Goal: Task Accomplishment & Management: Complete application form

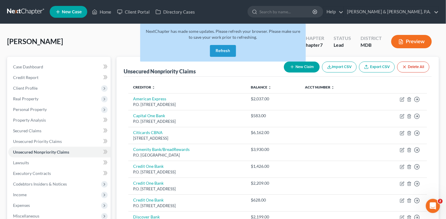
click at [224, 49] on button "Refresh" at bounding box center [223, 51] width 26 height 12
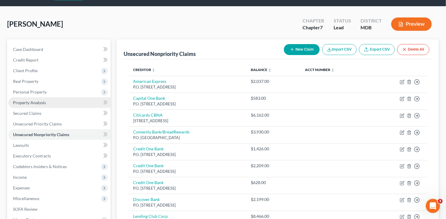
scroll to position [59, 0]
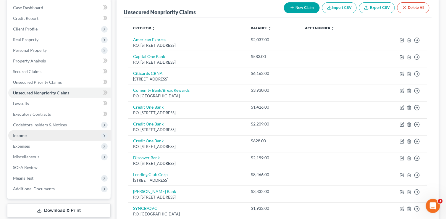
click at [38, 136] on span "Income" at bounding box center [59, 135] width 102 height 11
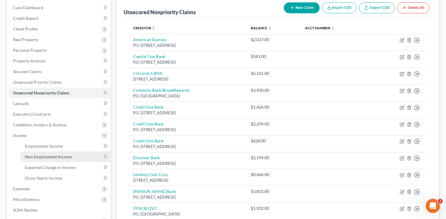
click at [41, 155] on span "Non Employment Income" at bounding box center [48, 156] width 47 height 5
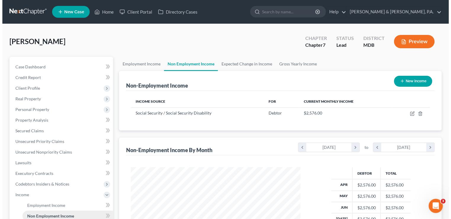
scroll to position [105, 181]
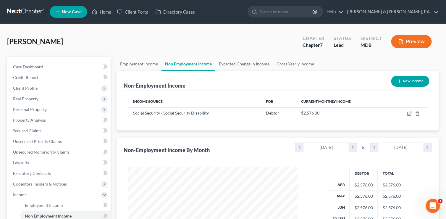
click at [410, 80] on button "New Income" at bounding box center [410, 81] width 38 height 11
select select "0"
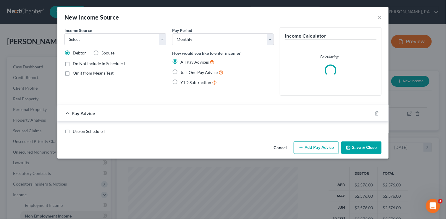
scroll to position [105, 183]
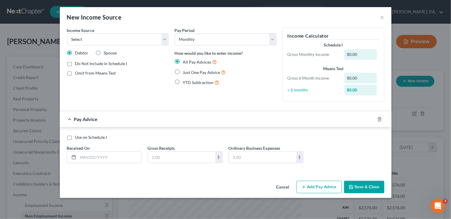
click at [104, 53] on label "Spouse" at bounding box center [110, 53] width 13 height 6
click at [106, 53] on input "Spouse" at bounding box center [108, 52] width 4 height 4
radio input "true"
click at [163, 38] on select "Select Unemployment Disability (from employer) Pension Retirement Social Securi…" at bounding box center [118, 39] width 102 height 12
select select "4"
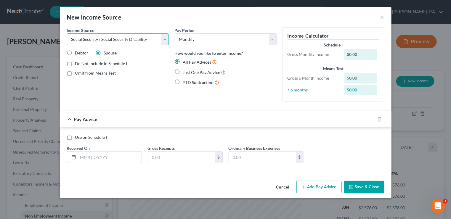
click at [67, 33] on select "Select Unemployment Disability (from employer) Pension Retirement Social Securi…" at bounding box center [118, 39] width 102 height 12
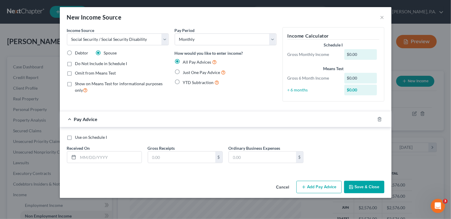
click at [183, 70] on label "Just One Pay Advice" at bounding box center [204, 72] width 43 height 7
click at [185, 70] on input "Just One Pay Advice" at bounding box center [187, 71] width 4 height 4
radio input "true"
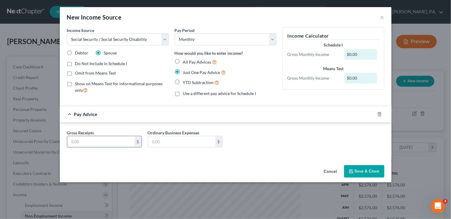
click at [112, 144] on input "text" at bounding box center [100, 141] width 67 height 11
type input "2,170"
click at [353, 167] on button "Save & Close" at bounding box center [364, 171] width 40 height 12
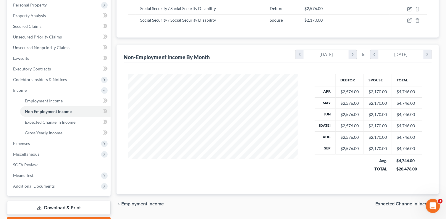
scroll to position [118, 0]
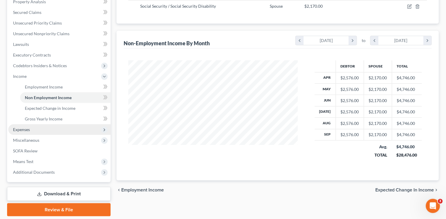
click at [31, 131] on span "Expenses" at bounding box center [59, 129] width 102 height 11
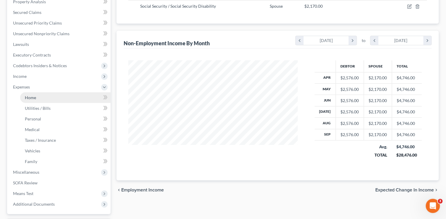
click at [36, 97] on link "Home" at bounding box center [65, 97] width 91 height 11
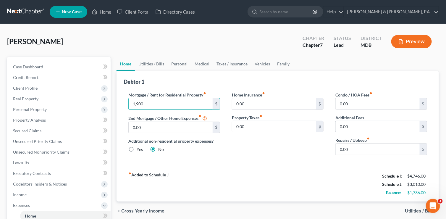
type input "1,900"
click at [423, 210] on span "Utilities / Bills" at bounding box center [419, 211] width 29 height 5
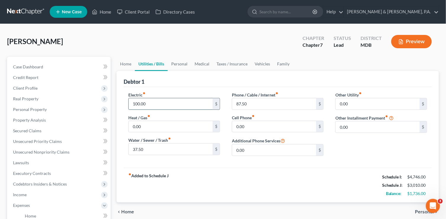
click at [162, 105] on input "100.00" at bounding box center [171, 103] width 84 height 11
type input "190"
click at [154, 122] on input "0.00" at bounding box center [171, 126] width 84 height 11
click at [150, 148] on input "37.50" at bounding box center [171, 149] width 84 height 11
type input "75"
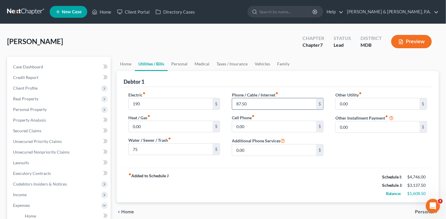
click at [263, 100] on input "87.50" at bounding box center [274, 103] width 84 height 11
type input "175"
click at [265, 125] on input "0.00" at bounding box center [274, 126] width 84 height 11
click at [420, 209] on span "Personal" at bounding box center [424, 211] width 19 height 5
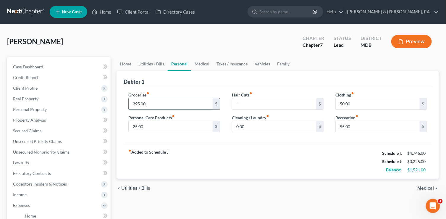
click at [165, 105] on input "395.00" at bounding box center [171, 103] width 84 height 11
type input "650"
click at [169, 122] on input "25.00" at bounding box center [171, 126] width 84 height 11
type input "45"
click at [264, 103] on input "text" at bounding box center [274, 103] width 84 height 11
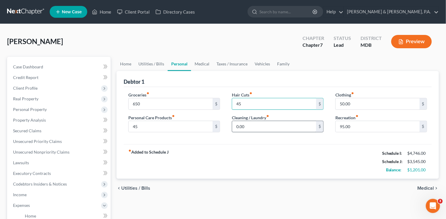
type input "45"
click at [268, 123] on input "0.00" at bounding box center [274, 126] width 84 height 11
type input "45"
click at [354, 107] on input "50.00" at bounding box center [378, 103] width 84 height 11
type input "90"
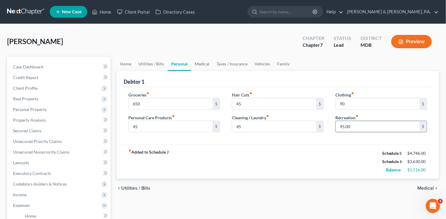
click at [370, 124] on input "95.00" at bounding box center [378, 126] width 84 height 11
type input "195"
click at [427, 186] on span "Medical" at bounding box center [426, 188] width 17 height 5
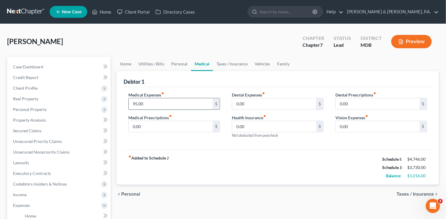
click at [151, 103] on input "95.00" at bounding box center [171, 103] width 84 height 11
click at [150, 126] on input "0.00" at bounding box center [171, 126] width 84 height 11
click at [146, 103] on input "150" at bounding box center [171, 103] width 84 height 11
type input "90"
click at [149, 127] on input "0.00" at bounding box center [171, 126] width 84 height 11
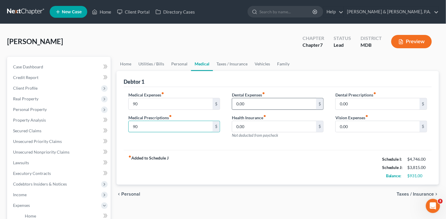
type input "90"
click at [258, 104] on input "0.00" at bounding box center [274, 103] width 84 height 11
type input "25"
click at [266, 127] on input "0.00" at bounding box center [274, 126] width 84 height 11
click at [417, 194] on span "Taxes / Insurance" at bounding box center [415, 194] width 37 height 5
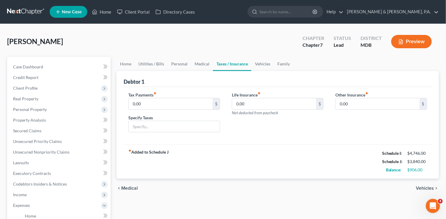
click at [425, 186] on span "Vehicles" at bounding box center [425, 188] width 18 height 5
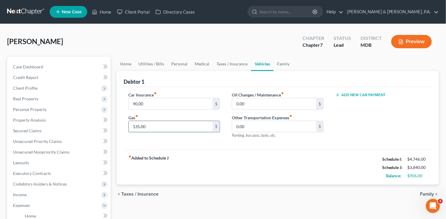
click at [148, 126] on input "135.00" at bounding box center [171, 126] width 84 height 11
click at [149, 104] on input "90.00" at bounding box center [171, 103] width 84 height 11
type input "180"
click at [153, 122] on input "135.00" at bounding box center [171, 126] width 84 height 11
click at [265, 100] on input "0.00" at bounding box center [274, 103] width 84 height 11
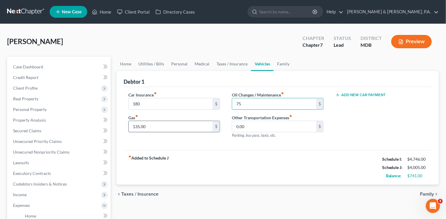
type input "75"
click at [183, 126] on input "135.00" at bounding box center [171, 126] width 84 height 11
type input "225"
click at [261, 126] on input "0.00" at bounding box center [274, 126] width 84 height 11
click at [429, 194] on span "Family" at bounding box center [427, 194] width 14 height 5
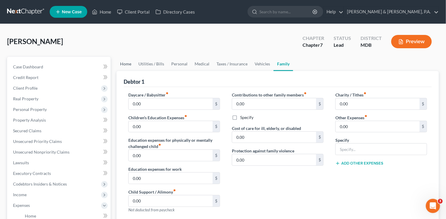
click at [124, 63] on link "Home" at bounding box center [126, 64] width 18 height 14
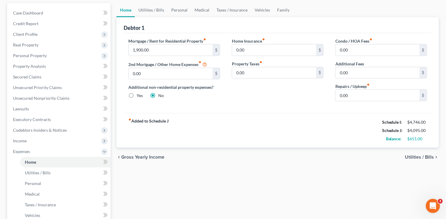
scroll to position [59, 0]
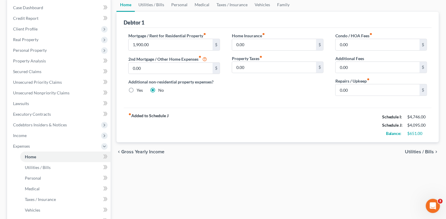
click at [416, 150] on span "Utilities / Bills" at bounding box center [419, 151] width 29 height 5
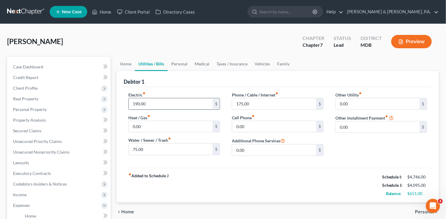
click at [190, 101] on input "190.00" at bounding box center [171, 103] width 84 height 11
type input "245"
click at [186, 128] on input "0.00" at bounding box center [171, 126] width 84 height 11
click at [255, 101] on input "175.00" at bounding box center [274, 103] width 84 height 11
type input "225"
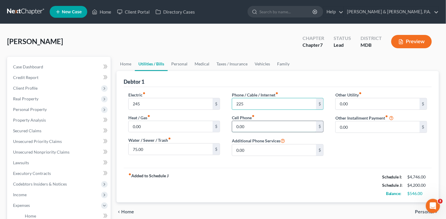
click at [279, 128] on input "0.00" at bounding box center [274, 126] width 84 height 11
click at [422, 209] on span "Personal" at bounding box center [424, 211] width 19 height 5
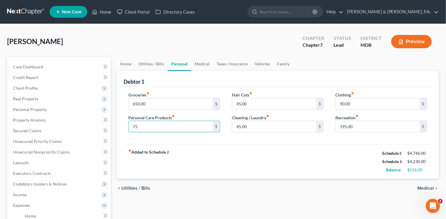
type input "75"
click at [246, 111] on div "Hair Cuts fiber_manual_record 45.00 $ Cleaning / Laundry fiber_manual_record 45…" at bounding box center [278, 115] width 104 height 46
type input "75"
click at [154, 122] on input "75" at bounding box center [171, 126] width 84 height 11
click at [263, 104] on input "75" at bounding box center [274, 103] width 84 height 11
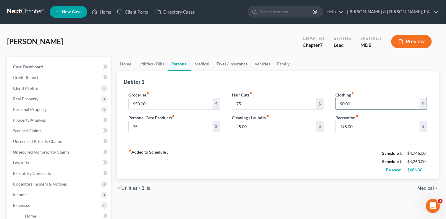
click at [361, 101] on input "90.00" at bounding box center [378, 103] width 84 height 11
type input "120"
click at [380, 124] on input "195.00" at bounding box center [378, 126] width 84 height 11
click at [425, 187] on span "Medical" at bounding box center [426, 188] width 17 height 5
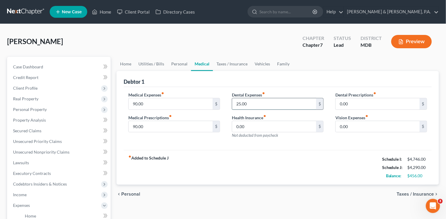
click at [254, 104] on input "25.00" at bounding box center [274, 103] width 84 height 11
type input "50"
click at [191, 101] on input "90.00" at bounding box center [171, 103] width 84 height 11
type input "150"
click at [167, 123] on input "90.00" at bounding box center [171, 126] width 84 height 11
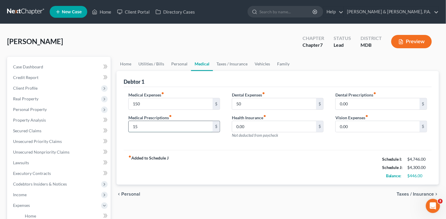
type input "1"
type input "90"
click at [278, 118] on div "Health Insurance fiber_manual_record 0.00 $ Not deducted from paycheck" at bounding box center [278, 127] width 92 height 24
click at [411, 193] on span "Taxes / Insurance" at bounding box center [415, 194] width 37 height 5
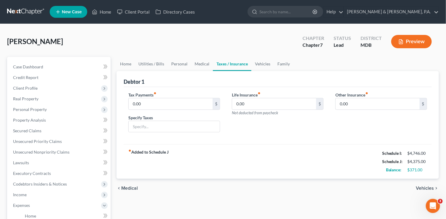
click at [423, 186] on span "Vehicles" at bounding box center [425, 188] width 18 height 5
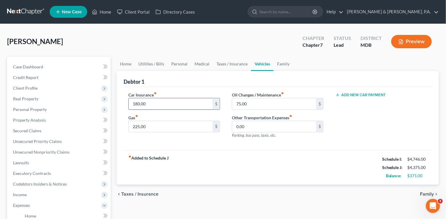
click at [154, 104] on input "180.00" at bounding box center [171, 103] width 84 height 11
type input "210"
click at [165, 128] on input "225.00" at bounding box center [171, 126] width 84 height 11
click at [425, 194] on span "Family" at bounding box center [427, 194] width 14 height 5
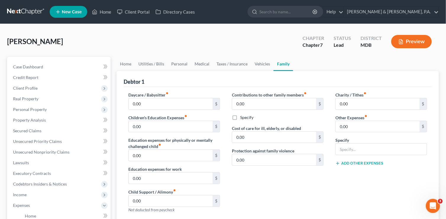
scroll to position [30, 0]
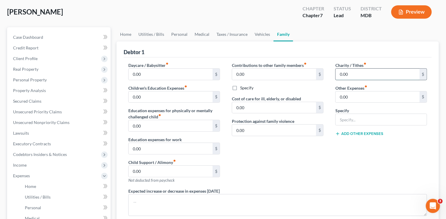
click at [352, 75] on input "0.00" at bounding box center [378, 74] width 84 height 11
type input "25"
click at [379, 99] on input "0.00" at bounding box center [378, 96] width 84 height 11
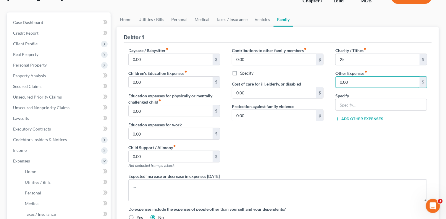
scroll to position [59, 0]
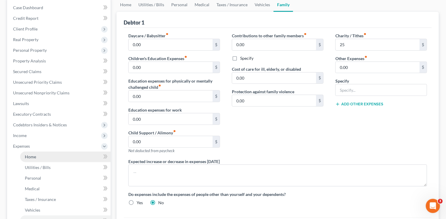
click at [27, 159] on span "Home" at bounding box center [30, 156] width 11 height 5
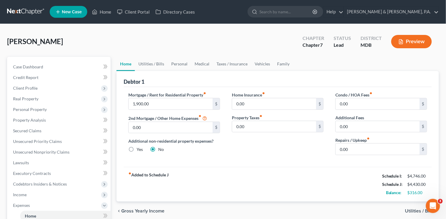
click at [408, 209] on span "Utilities / Bills" at bounding box center [419, 211] width 29 height 5
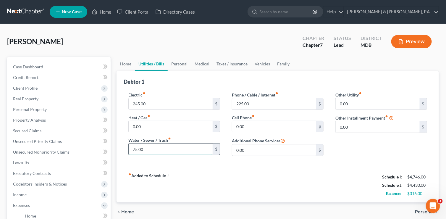
click at [153, 150] on input "75.00" at bounding box center [171, 149] width 84 height 11
type input "95"
click at [155, 126] on input "0.00" at bounding box center [171, 126] width 84 height 11
click at [420, 210] on span "Personal" at bounding box center [424, 211] width 19 height 5
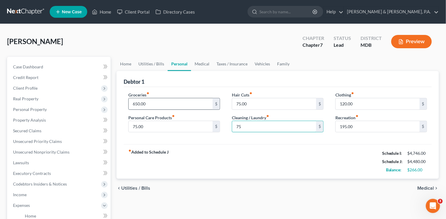
type input "75"
click at [166, 102] on input "650.00" at bounding box center [171, 103] width 84 height 11
type input "675"
click at [174, 124] on input "75.00" at bounding box center [171, 126] width 84 height 11
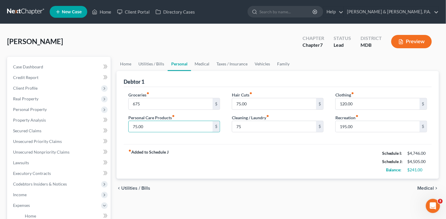
click at [427, 187] on span "Medical" at bounding box center [426, 188] width 17 height 5
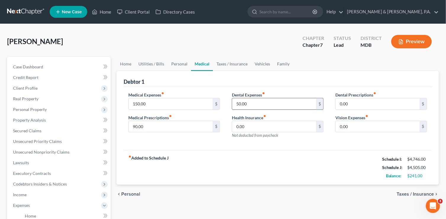
click at [251, 103] on input "50.00" at bounding box center [274, 103] width 84 height 11
type input "75"
click at [207, 102] on input "150.00" at bounding box center [171, 103] width 84 height 11
click at [423, 192] on span "Taxes / Insurance" at bounding box center [415, 194] width 37 height 5
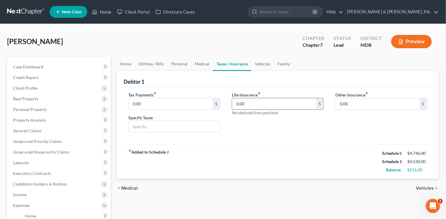
click at [248, 105] on input "0.00" at bounding box center [274, 103] width 84 height 11
type input "95"
click at [417, 187] on span "Vehicles" at bounding box center [425, 188] width 18 height 5
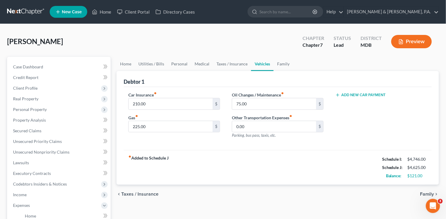
click at [140, 192] on span "Taxes / Insurance" at bounding box center [139, 194] width 37 height 5
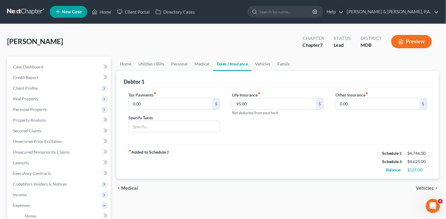
click at [419, 188] on span "Vehicles" at bounding box center [425, 188] width 18 height 5
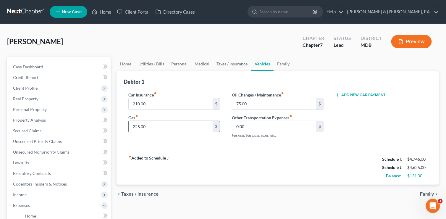
click at [153, 126] on input "225.00" at bounding box center [171, 126] width 84 height 11
type input "235"
click at [251, 106] on input "75.00" at bounding box center [274, 103] width 84 height 11
type input "85"
click at [263, 130] on input "0.00" at bounding box center [274, 126] width 84 height 11
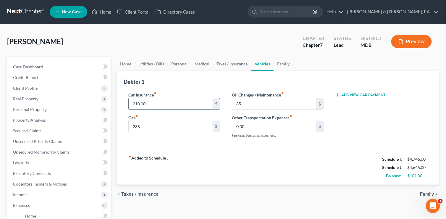
click at [165, 103] on input "210.00" at bounding box center [171, 103] width 84 height 11
type input "215"
click at [175, 121] on input "235" at bounding box center [171, 126] width 84 height 11
click at [425, 192] on span "Family" at bounding box center [427, 194] width 14 height 5
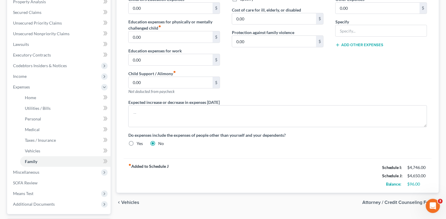
scroll to position [148, 0]
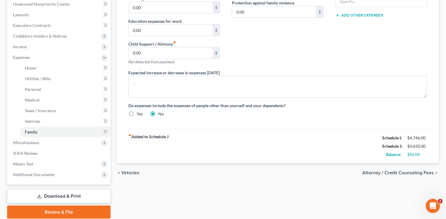
click at [384, 172] on span "Attorney / Credit Counseling Fees" at bounding box center [398, 172] width 72 height 5
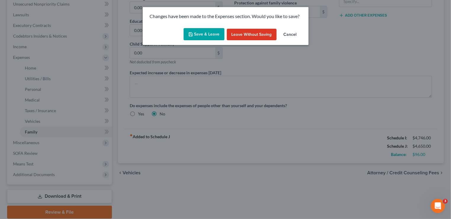
click at [202, 32] on button "Save & Leave" at bounding box center [203, 34] width 41 height 12
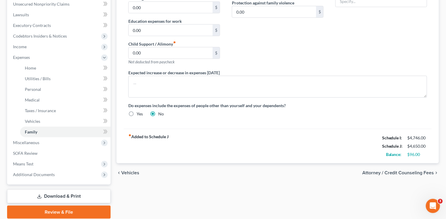
select select "0"
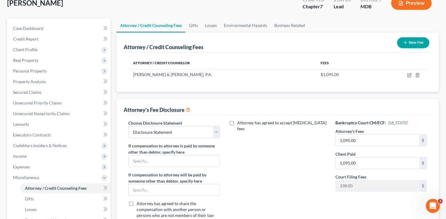
scroll to position [148, 0]
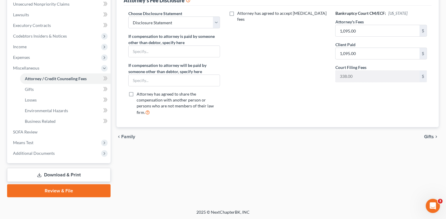
click at [58, 175] on link "Download & Print" at bounding box center [59, 175] width 104 height 14
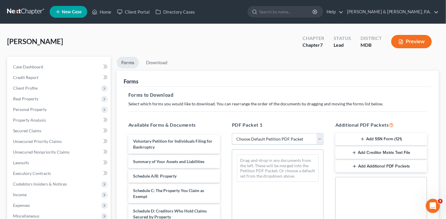
click at [320, 138] on select "Choose Default Petition PDF Packet Complete Bankruptcy Petition (all forms and …" at bounding box center [278, 139] width 92 height 12
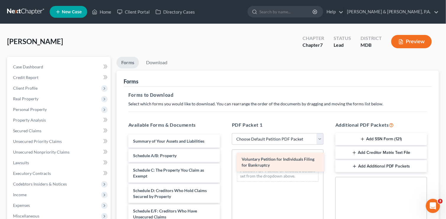
drag, startPoint x: 169, startPoint y: 140, endPoint x: 278, endPoint y: 158, distance: 110.2
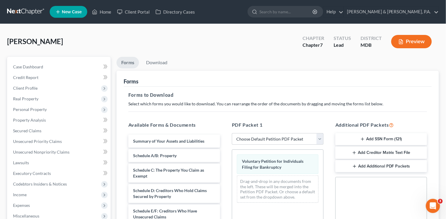
click at [386, 139] on button "Add SSN Form (121)" at bounding box center [382, 139] width 92 height 12
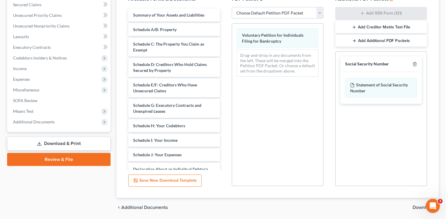
scroll to position [146, 0]
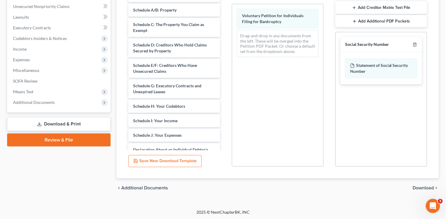
click at [421, 186] on span "Download" at bounding box center [423, 188] width 21 height 5
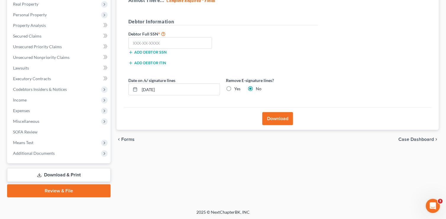
scroll to position [0, 0]
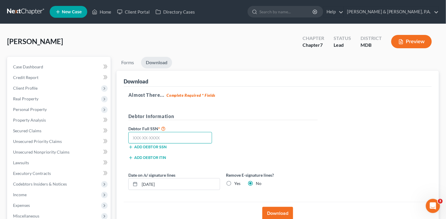
click at [142, 136] on input "text" at bounding box center [170, 138] width 84 height 12
type input "136-38-1950"
click at [153, 181] on input "10/12/2025" at bounding box center [180, 183] width 80 height 11
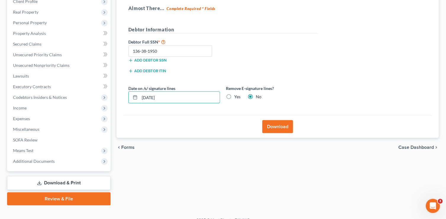
scroll to position [89, 0]
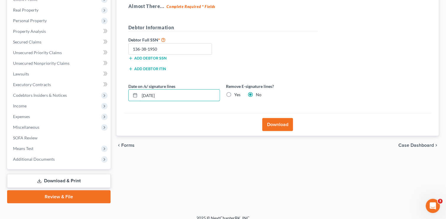
type input "10/10/2025"
click at [277, 123] on button "Download" at bounding box center [277, 124] width 31 height 13
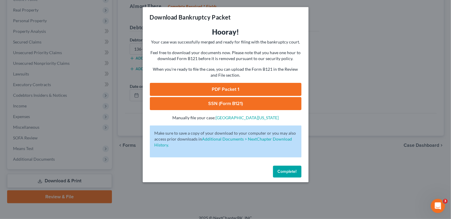
click at [226, 89] on link "PDF Packet 1" at bounding box center [225, 89] width 151 height 13
click at [219, 102] on link "SSN (Form B121)" at bounding box center [225, 103] width 151 height 13
click at [282, 171] on span "Complete!" at bounding box center [287, 171] width 19 height 5
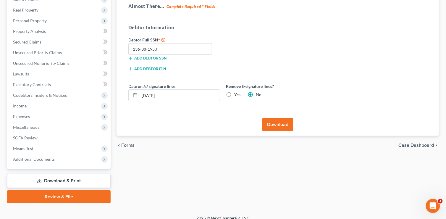
click at [404, 144] on span "Case Dashboard" at bounding box center [417, 145] width 36 height 5
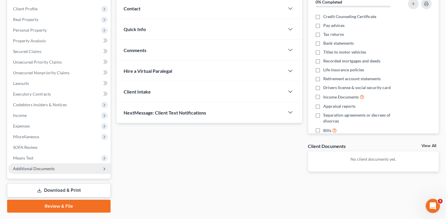
scroll to position [95, 0]
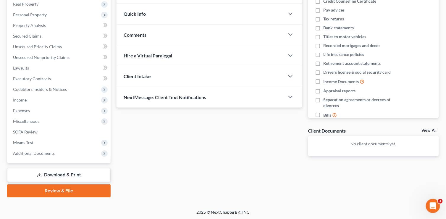
click at [50, 173] on link "Download & Print" at bounding box center [59, 175] width 104 height 14
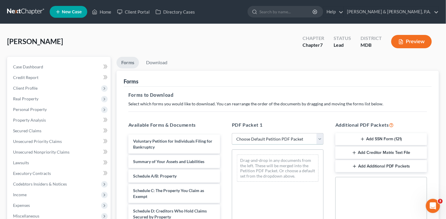
click at [320, 137] on select "Choose Default Petition PDF Packet Complete Bankruptcy Petition (all forms and …" at bounding box center [278, 139] width 92 height 12
select select "4"
click at [232, 133] on select "Choose Default Petition PDF Packet Complete Bankruptcy Petition (all forms and …" at bounding box center [278, 139] width 92 height 12
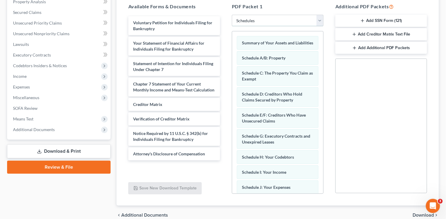
scroll to position [58, 0]
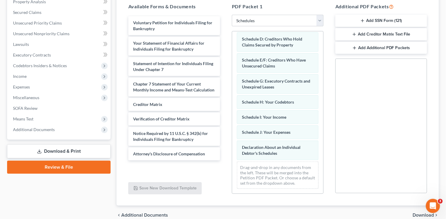
click at [376, 35] on button "Add Creditor Matrix Text File" at bounding box center [382, 34] width 92 height 12
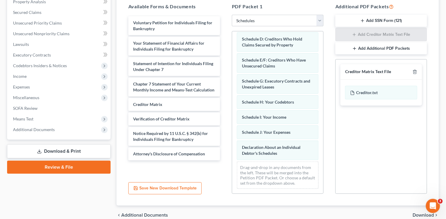
click at [417, 213] on span "Download" at bounding box center [423, 215] width 21 height 5
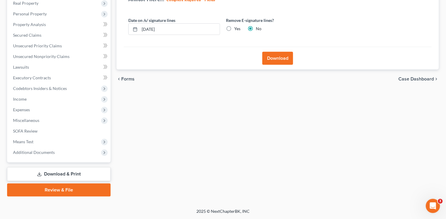
scroll to position [95, 0]
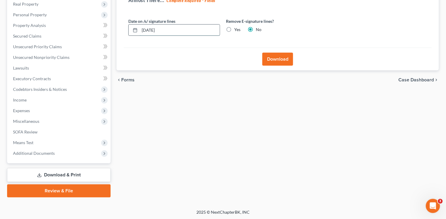
click at [174, 28] on input "10/12/2025" at bounding box center [180, 30] width 80 height 11
type input "10/10/2025"
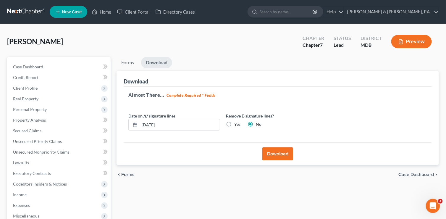
click at [282, 155] on button "Download" at bounding box center [277, 153] width 31 height 13
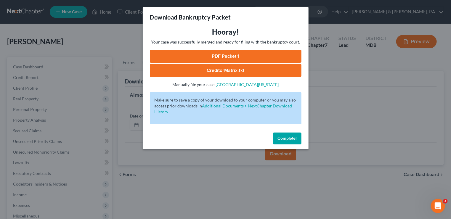
click at [218, 56] on link "PDF Packet 1" at bounding box center [225, 56] width 151 height 13
click at [221, 70] on link "CreditorMatrix.txt" at bounding box center [225, 70] width 151 height 13
click at [293, 139] on span "Complete!" at bounding box center [287, 138] width 19 height 5
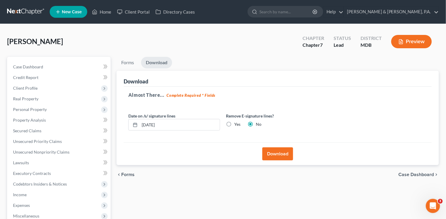
click at [408, 172] on span "Case Dashboard" at bounding box center [417, 174] width 36 height 5
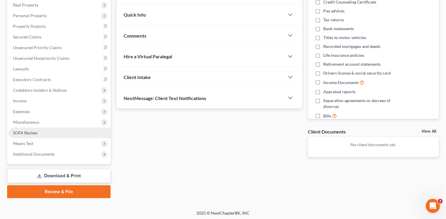
scroll to position [95, 0]
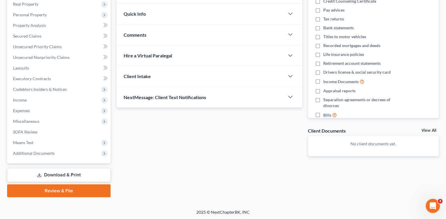
click at [63, 176] on link "Download & Print" at bounding box center [59, 175] width 104 height 14
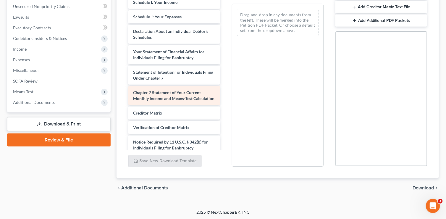
scroll to position [135, 0]
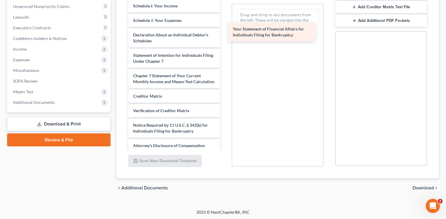
drag, startPoint x: 154, startPoint y: 62, endPoint x: 254, endPoint y: 36, distance: 102.9
click at [225, 36] on div "Your Statement of Financial Affairs for Individuals Filing for Bankruptcy Volun…" at bounding box center [174, 3] width 101 height 298
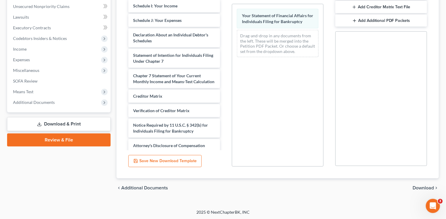
click at [425, 186] on span "Download" at bounding box center [423, 188] width 21 height 5
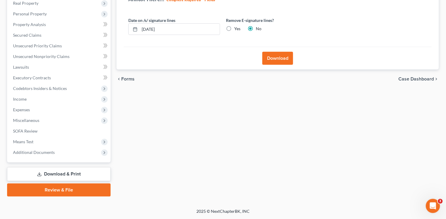
scroll to position [95, 0]
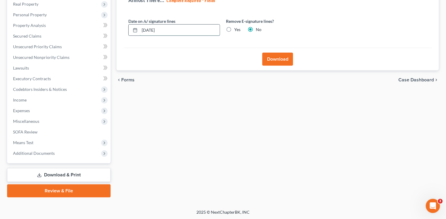
click at [152, 29] on input "10/12/2025" at bounding box center [180, 30] width 80 height 11
type input "10/10/2025"
click at [195, 40] on div "Almost There... Complete Required * Fields Date on /s/ signature lines 10/10/20…" at bounding box center [278, 20] width 308 height 56
click at [283, 59] on button "Download" at bounding box center [277, 59] width 31 height 13
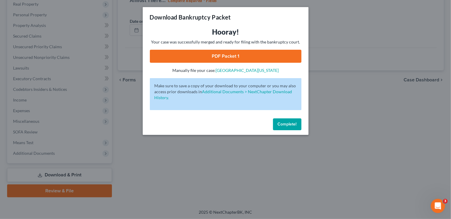
click at [242, 57] on link "PDF Packet 1" at bounding box center [225, 56] width 151 height 13
click at [278, 124] on span "Complete!" at bounding box center [287, 124] width 19 height 5
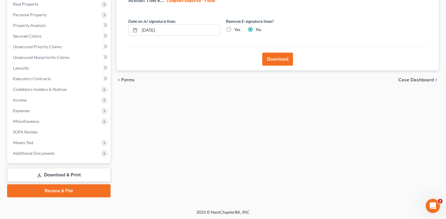
click at [421, 78] on span "Case Dashboard" at bounding box center [417, 80] width 36 height 5
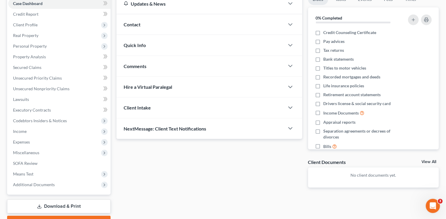
scroll to position [95, 0]
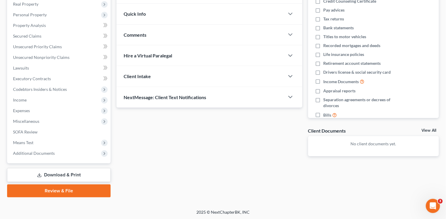
click at [76, 172] on link "Download & Print" at bounding box center [59, 175] width 104 height 14
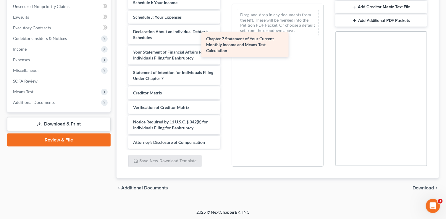
scroll to position [138, 0]
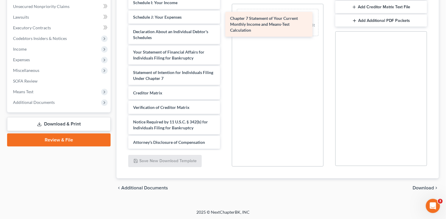
drag, startPoint x: 166, startPoint y: 71, endPoint x: 268, endPoint y: 21, distance: 113.5
click at [225, 21] on div "Chapter 7 Statement of Your Current Monthly Income and Means-Test Calculation V…" at bounding box center [174, 0] width 101 height 298
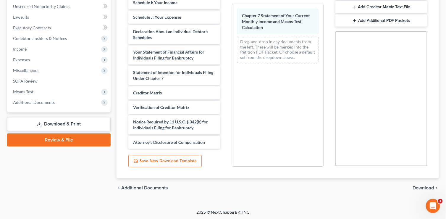
click at [425, 186] on span "Download" at bounding box center [423, 188] width 21 height 5
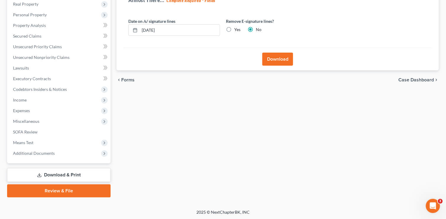
scroll to position [0, 0]
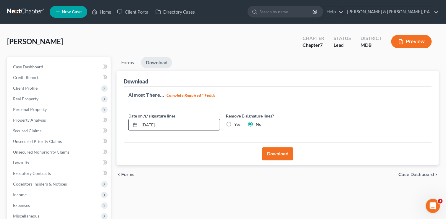
click at [152, 124] on input "10/12/2025" at bounding box center [180, 124] width 80 height 11
click at [211, 128] on input "10/10/2025" at bounding box center [180, 124] width 80 height 11
type input "10/10/2025"
click at [273, 154] on button "Download" at bounding box center [277, 153] width 31 height 13
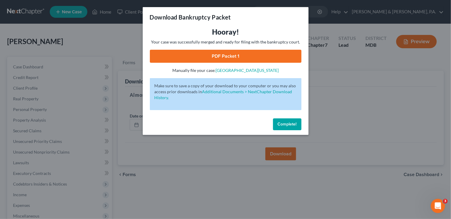
click at [236, 56] on link "PDF Packet 1" at bounding box center [225, 56] width 151 height 13
click at [287, 124] on span "Complete!" at bounding box center [287, 124] width 19 height 5
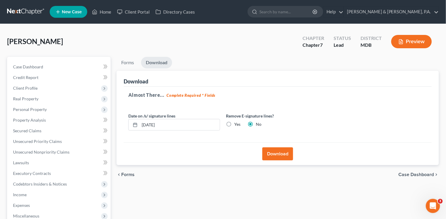
click at [405, 174] on span "Case Dashboard" at bounding box center [417, 174] width 36 height 5
